Goal: Task Accomplishment & Management: Complete application form

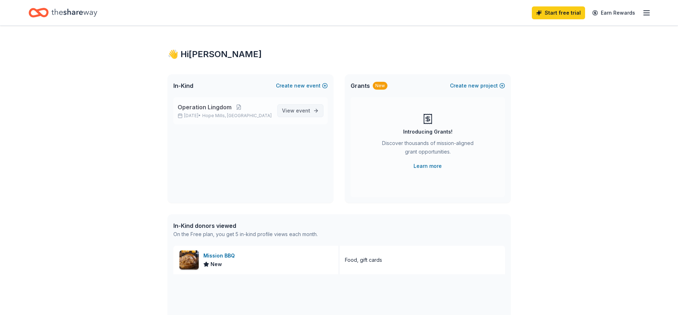
click at [293, 116] on link "View event" at bounding box center [300, 110] width 46 height 13
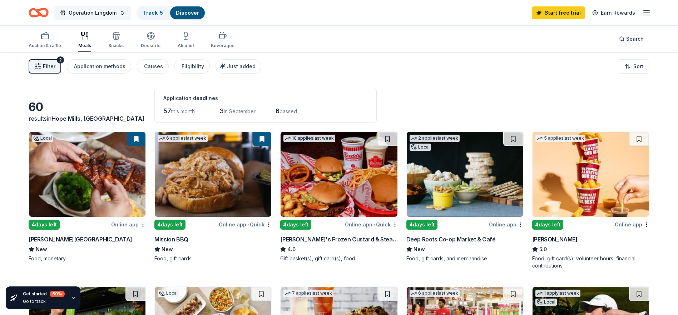
drag, startPoint x: 101, startPoint y: 10, endPoint x: 95, endPoint y: 12, distance: 7.0
click at [95, 12] on span "Operation Lingdom" at bounding box center [93, 13] width 48 height 9
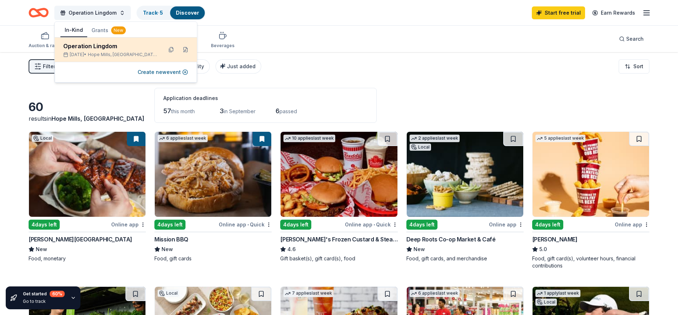
click at [122, 48] on div "Operation Lingdom" at bounding box center [110, 46] width 94 height 9
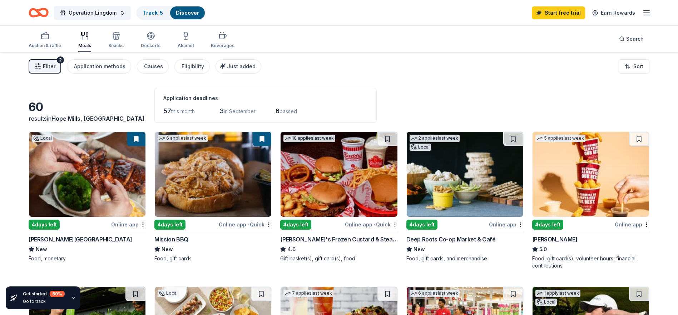
click at [648, 17] on icon "button" at bounding box center [646, 13] width 9 height 9
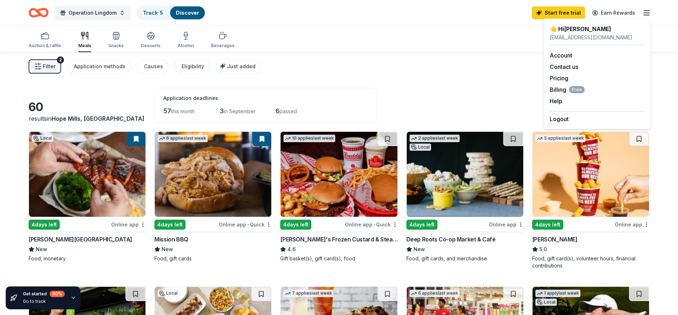
click at [210, 200] on img at bounding box center [213, 174] width 116 height 85
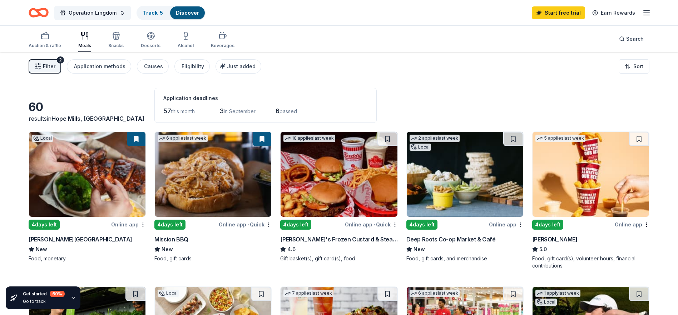
click at [82, 183] on img at bounding box center [87, 174] width 116 height 85
click at [569, 183] on img at bounding box center [590, 174] width 116 height 85
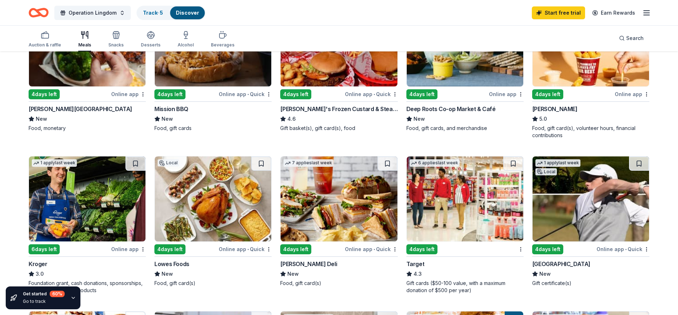
scroll to position [143, 0]
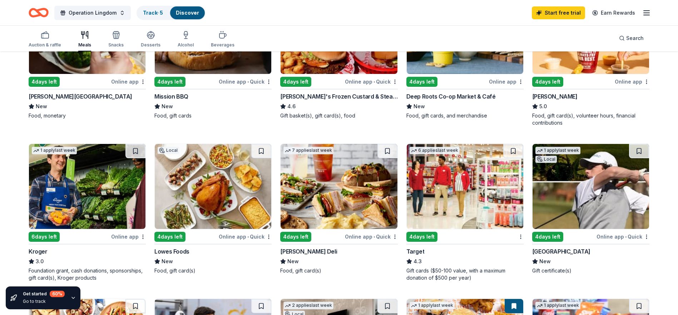
click at [329, 198] on img at bounding box center [338, 186] width 116 height 85
click at [449, 215] on img at bounding box center [465, 186] width 116 height 85
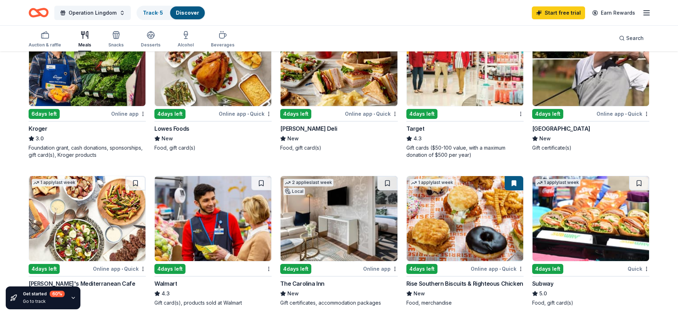
scroll to position [286, 0]
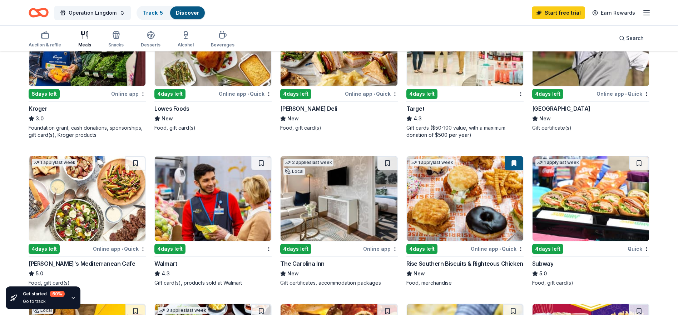
click at [204, 229] on img at bounding box center [213, 198] width 116 height 85
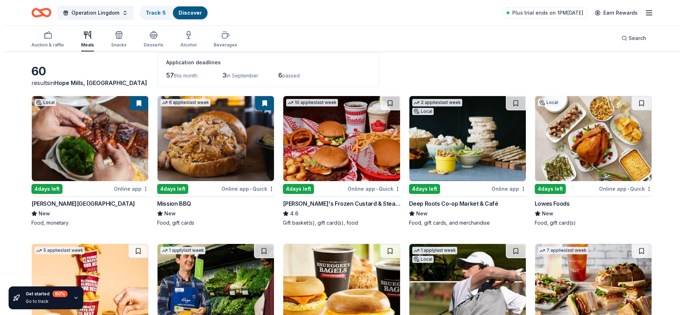
scroll to position [0, 0]
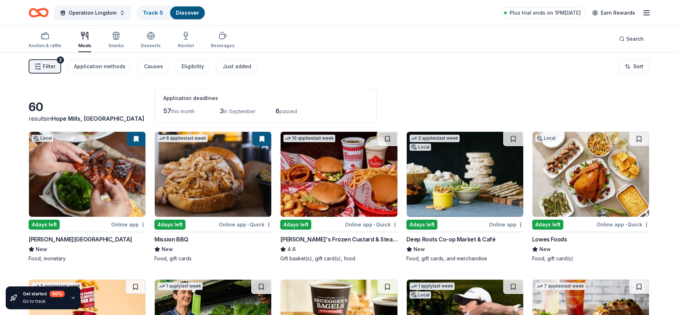
click at [50, 64] on span "Filter" at bounding box center [49, 66] width 13 height 9
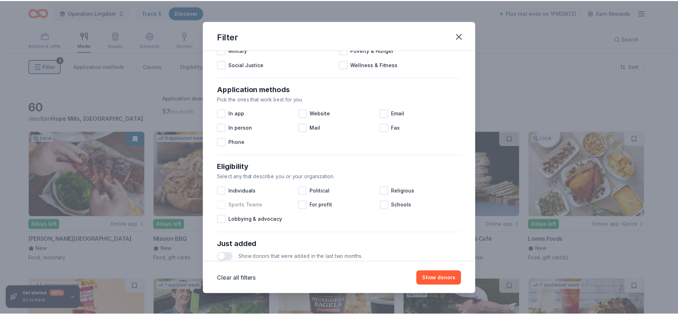
scroll to position [143, 0]
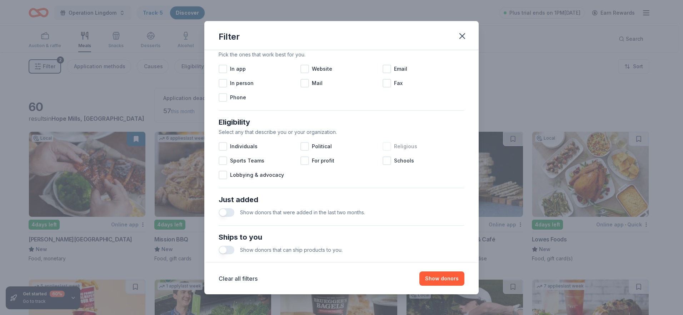
click at [384, 149] on div at bounding box center [387, 146] width 9 height 9
click at [450, 275] on button "Show 60 donors" at bounding box center [438, 278] width 52 height 14
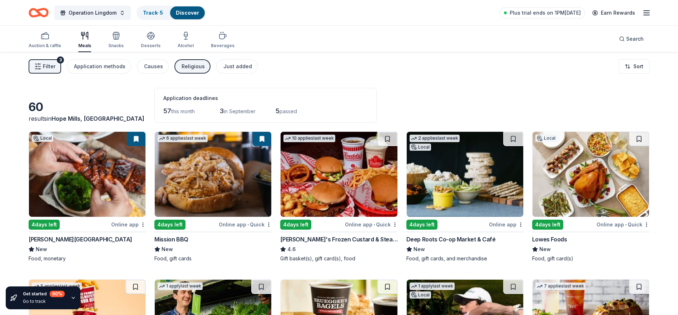
click at [344, 203] on img at bounding box center [338, 174] width 116 height 85
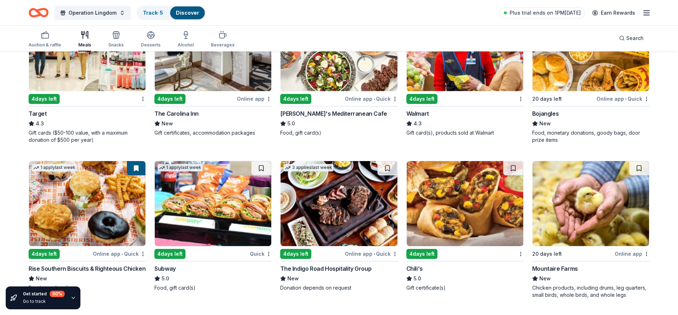
scroll to position [393, 0]
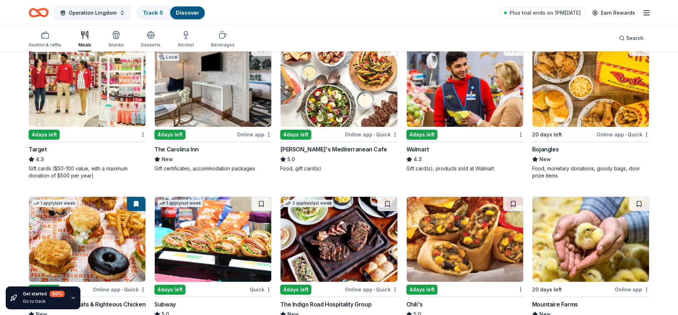
click at [221, 64] on img at bounding box center [213, 84] width 116 height 85
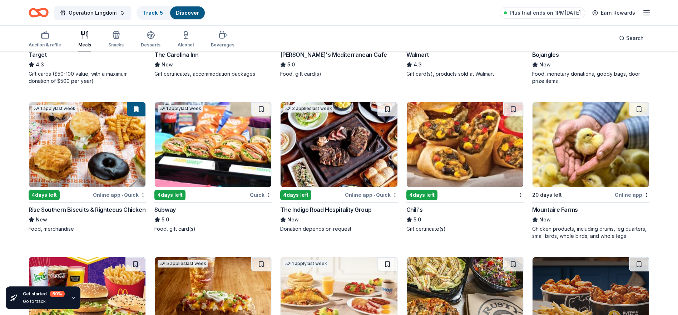
scroll to position [500, 0]
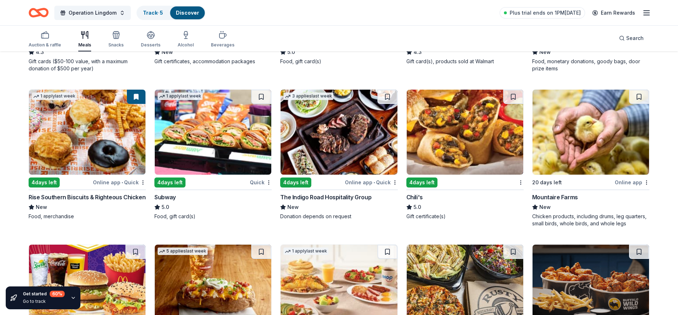
click at [191, 140] on img at bounding box center [213, 132] width 116 height 85
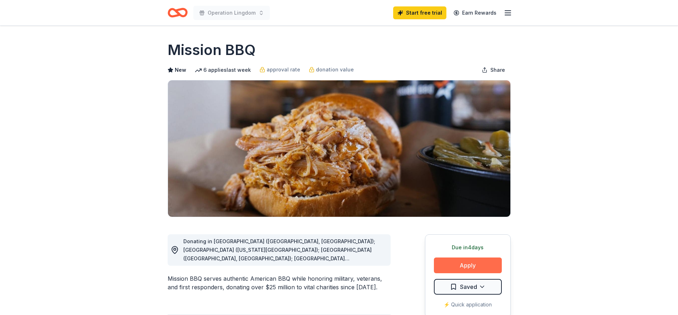
click at [484, 271] on button "Apply" at bounding box center [468, 266] width 68 height 16
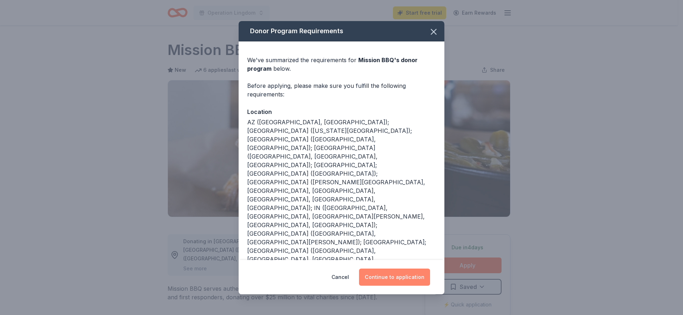
click at [381, 275] on button "Continue to application" at bounding box center [394, 277] width 71 height 17
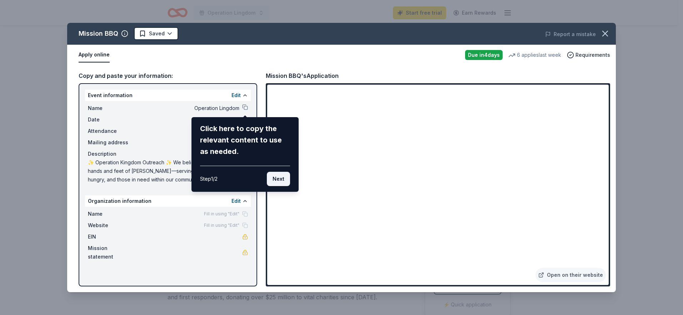
click at [279, 178] on button "Next" at bounding box center [278, 179] width 23 height 14
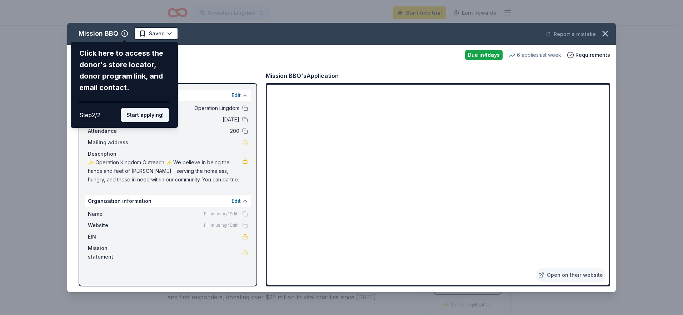
click at [147, 117] on button "Start applying!" at bounding box center [145, 115] width 49 height 14
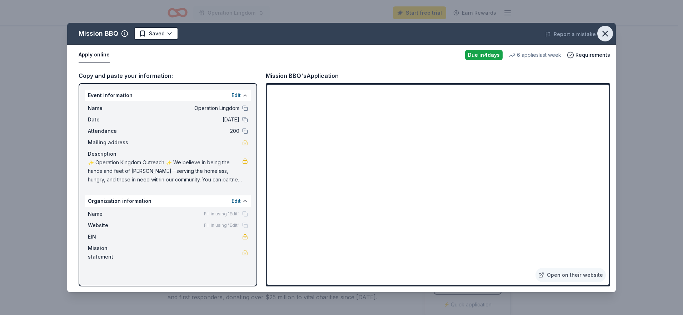
click at [607, 29] on icon "button" at bounding box center [605, 34] width 10 height 10
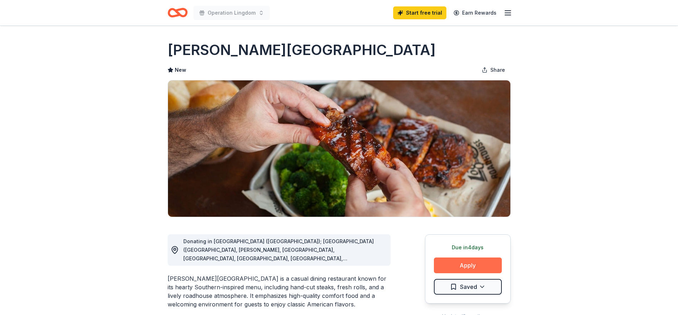
click at [453, 269] on button "Apply" at bounding box center [468, 266] width 68 height 16
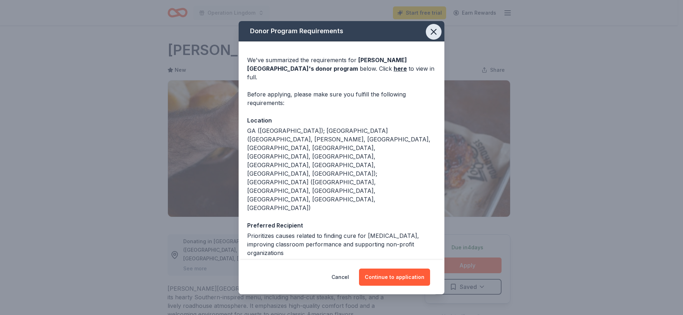
click at [437, 32] on icon "button" at bounding box center [434, 32] width 10 height 10
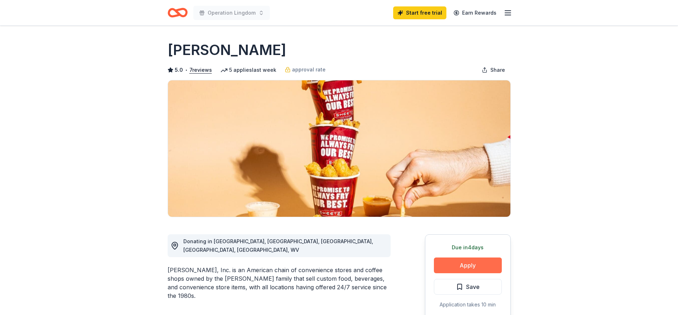
click at [483, 269] on button "Apply" at bounding box center [468, 266] width 68 height 16
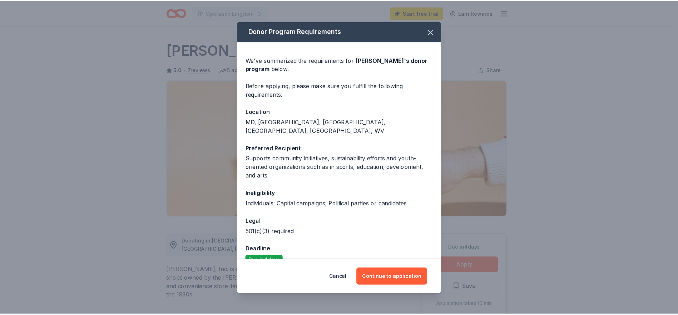
scroll to position [6, 0]
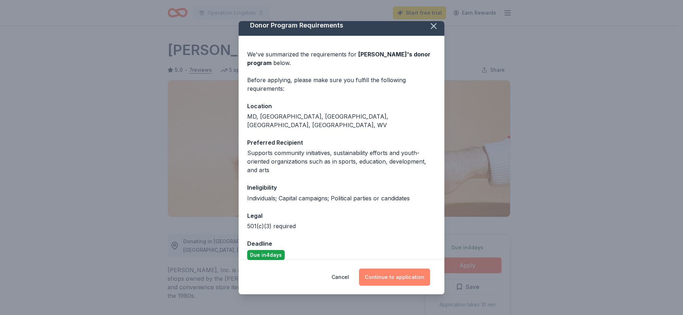
click at [399, 284] on button "Continue to application" at bounding box center [394, 277] width 71 height 17
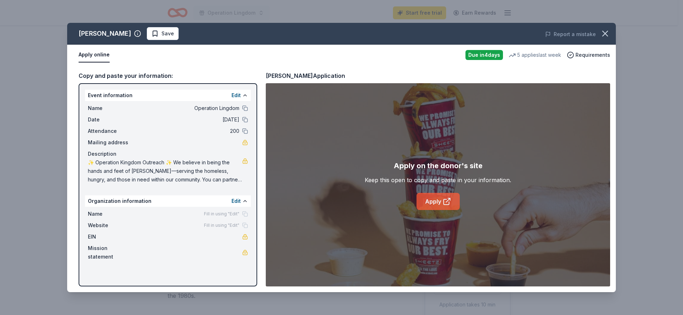
click at [445, 206] on link "Apply" at bounding box center [438, 201] width 43 height 17
click at [604, 34] on icon "button" at bounding box center [605, 34] width 10 height 10
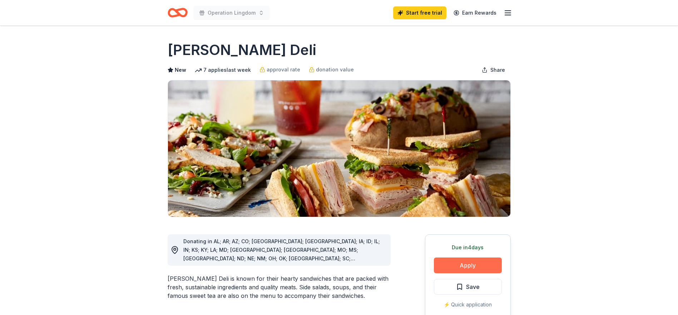
click at [497, 264] on button "Apply" at bounding box center [468, 266] width 68 height 16
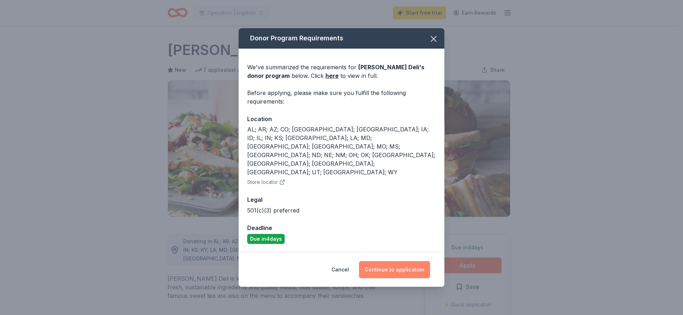
click at [400, 261] on button "Continue to application" at bounding box center [394, 269] width 71 height 17
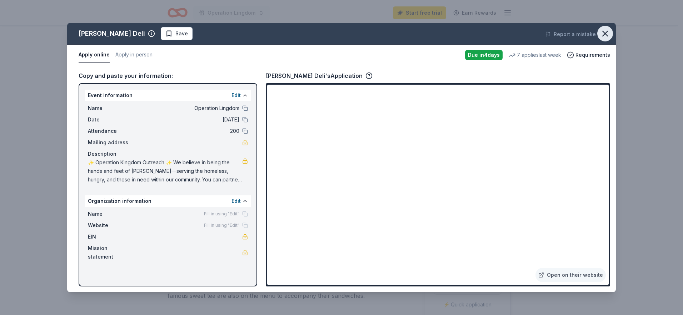
click at [602, 34] on icon "button" at bounding box center [605, 34] width 10 height 10
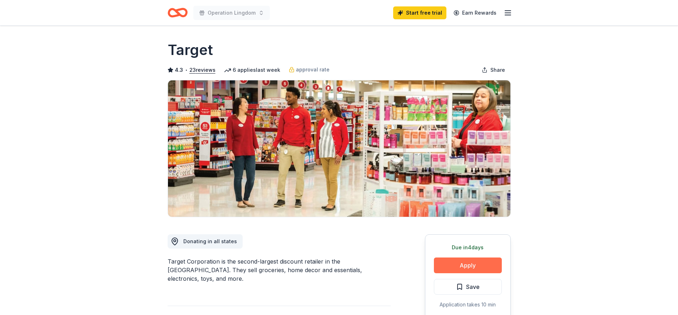
click at [487, 266] on button "Apply" at bounding box center [468, 266] width 68 height 16
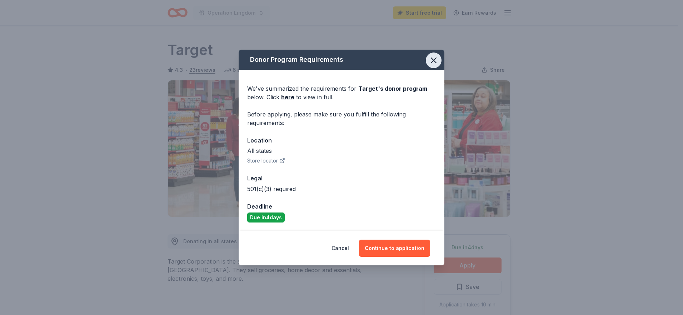
click at [432, 60] on icon "button" at bounding box center [434, 60] width 10 height 10
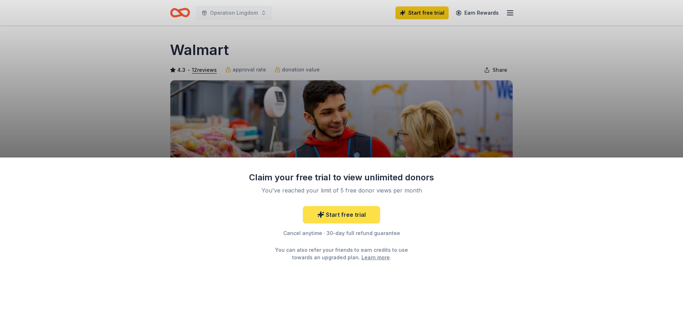
click at [370, 221] on link "Start free trial" at bounding box center [341, 214] width 77 height 17
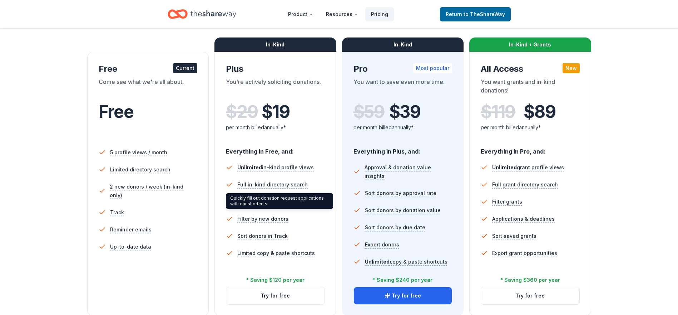
scroll to position [179, 0]
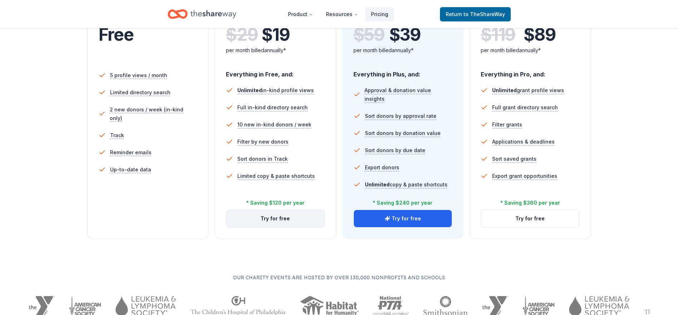
click at [281, 225] on button "Try for free" at bounding box center [275, 218] width 98 height 17
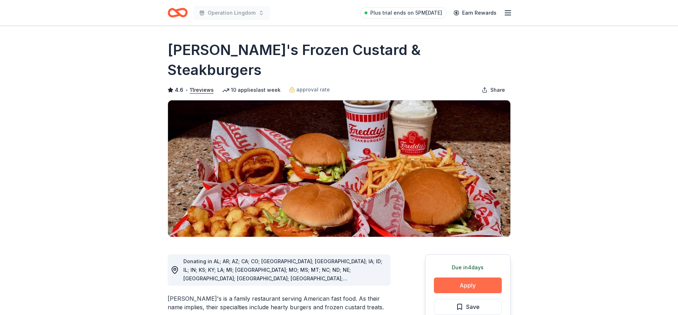
click at [469, 278] on button "Apply" at bounding box center [468, 286] width 68 height 16
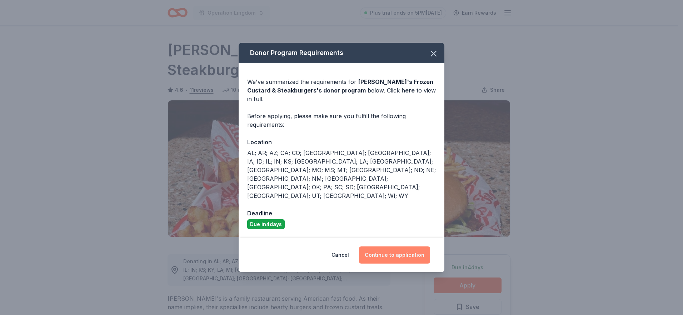
click at [384, 246] on button "Continue to application" at bounding box center [394, 254] width 71 height 17
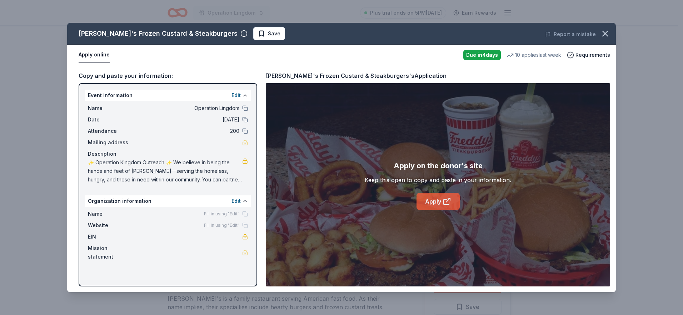
click at [449, 205] on icon at bounding box center [447, 201] width 9 height 9
click at [39, 99] on div "Freddy's Frozen Custard & Steakburgers Save Report a mistake Apply online Due i…" at bounding box center [341, 157] width 683 height 315
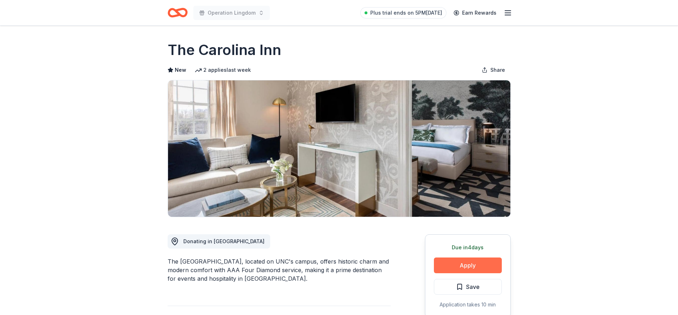
click at [479, 271] on button "Apply" at bounding box center [468, 266] width 68 height 16
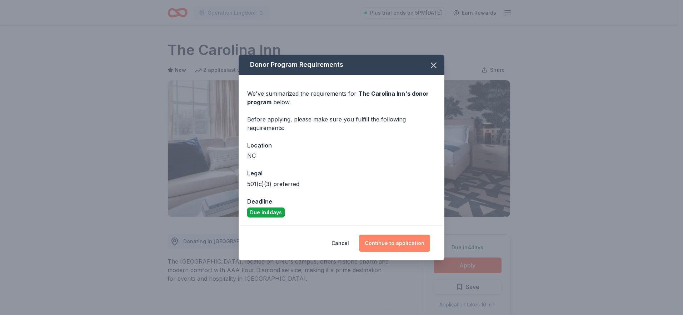
click at [403, 245] on button "Continue to application" at bounding box center [394, 243] width 71 height 17
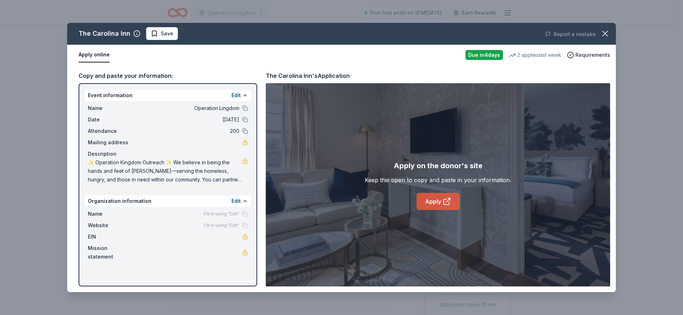
click at [439, 200] on link "Apply" at bounding box center [438, 201] width 43 height 17
click at [31, 74] on div "The Carolina Inn Save Report a mistake Apply online Due in 4 days 2 applies las…" at bounding box center [341, 157] width 683 height 315
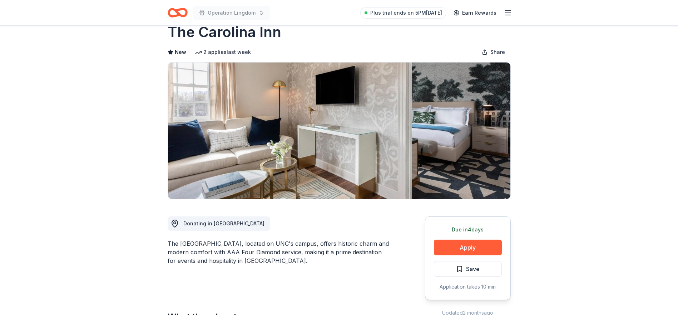
scroll to position [36, 0]
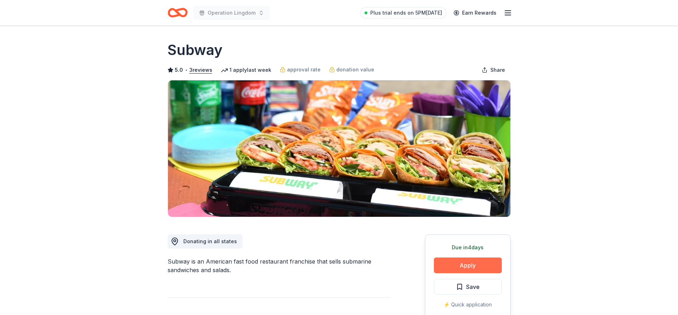
click at [484, 263] on button "Apply" at bounding box center [468, 266] width 68 height 16
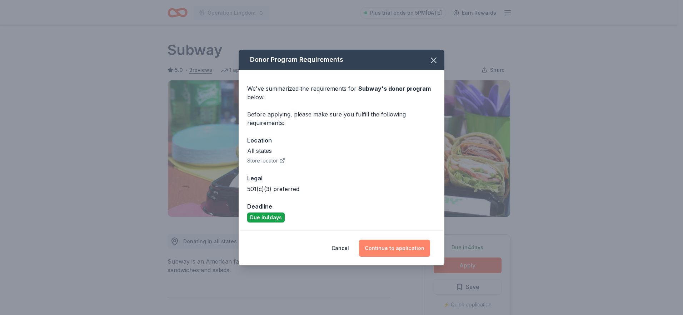
click at [413, 250] on button "Continue to application" at bounding box center [394, 248] width 71 height 17
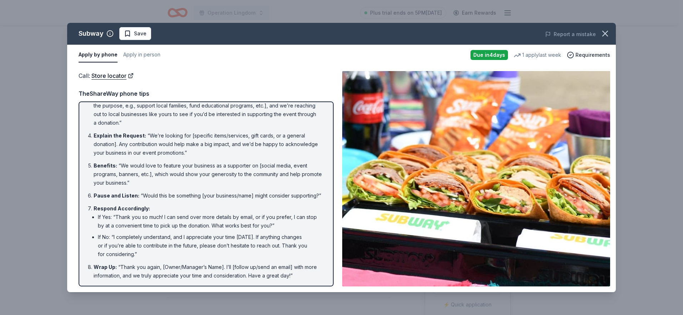
scroll to position [66, 0]
